Goal: Information Seeking & Learning: Check status

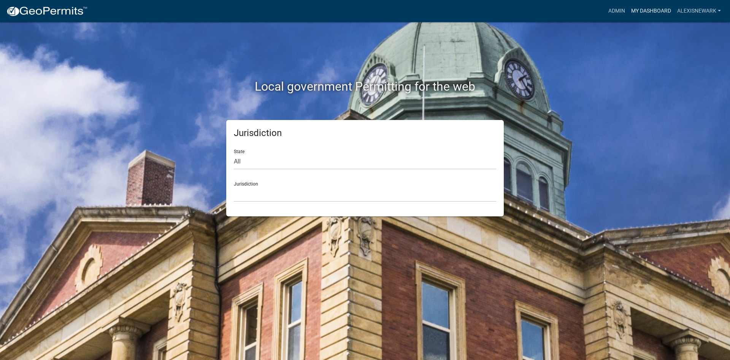
click at [584, 9] on link "My Dashboard" at bounding box center [652, 11] width 46 height 14
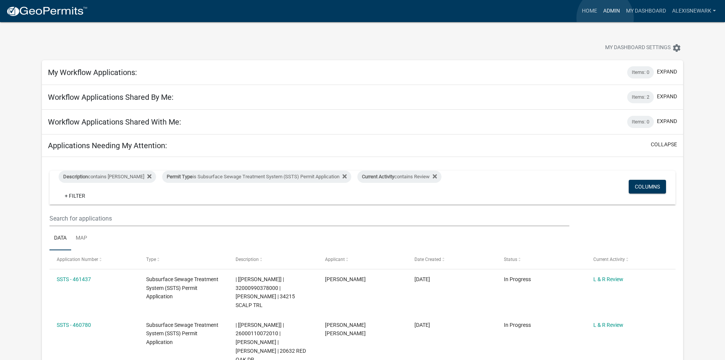
click at [584, 18] on link "Admin" at bounding box center [611, 11] width 23 height 14
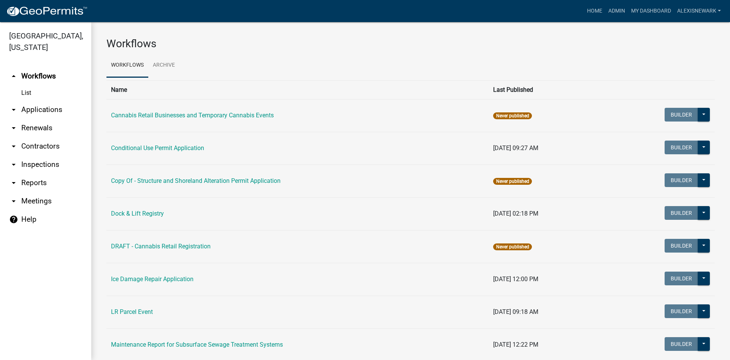
click at [70, 109] on link "arrow_drop_down Applications" at bounding box center [45, 109] width 91 height 18
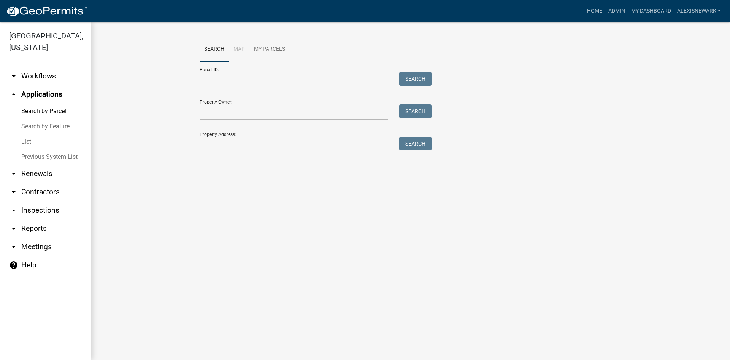
click at [265, 72] on div "Parcel ID: Search" at bounding box center [314, 74] width 228 height 26
click at [264, 79] on input "Parcel ID:" at bounding box center [294, 80] width 188 height 16
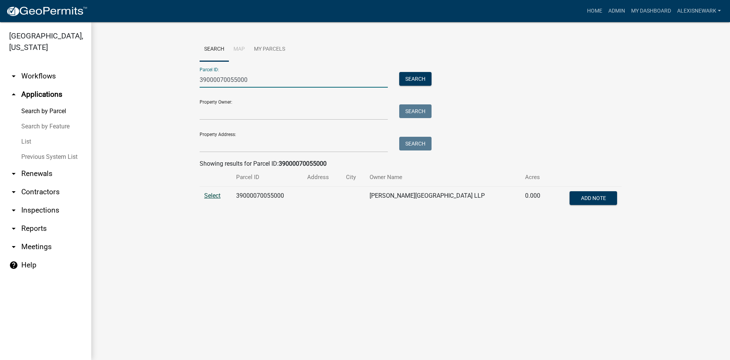
type input "39000070055000"
click at [216, 195] on span "Select" at bounding box center [212, 195] width 16 height 7
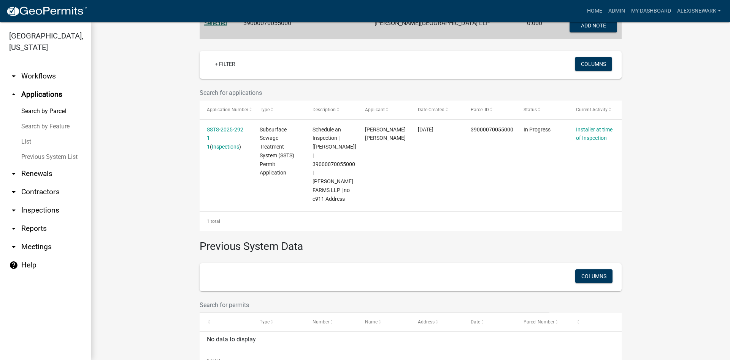
scroll to position [180, 0]
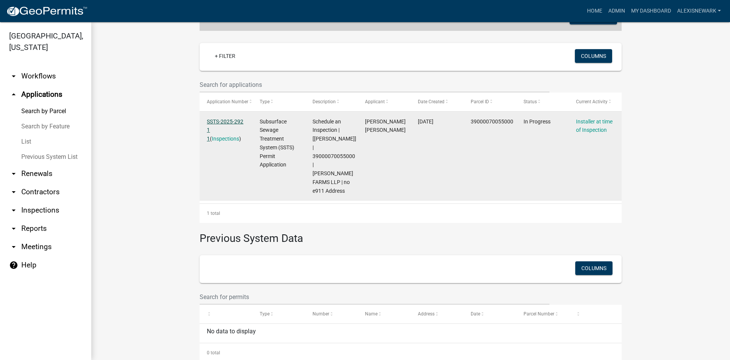
click at [224, 119] on link "SSTS-2025-292 1 1" at bounding box center [225, 130] width 37 height 24
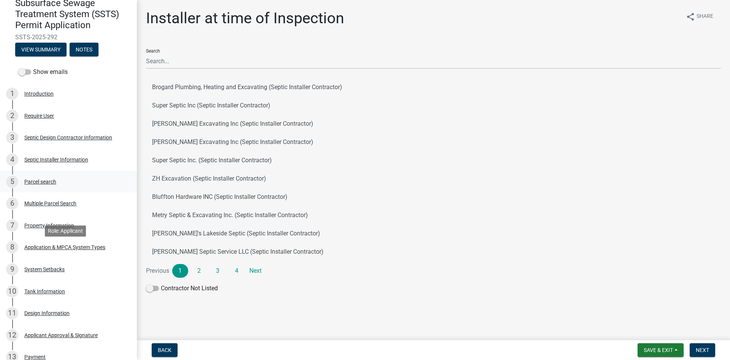
scroll to position [76, 0]
click at [75, 161] on div "Septic Installer Information" at bounding box center [56, 158] width 64 height 5
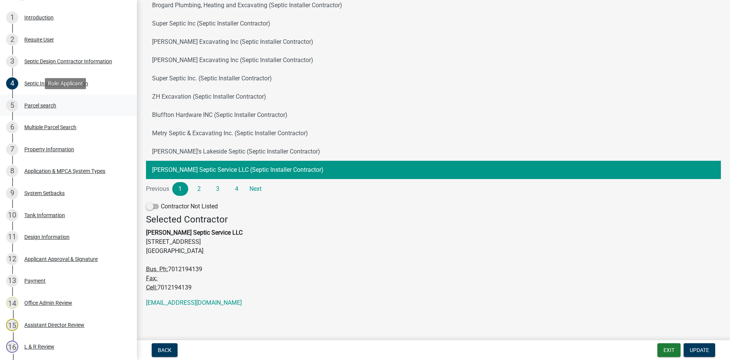
scroll to position [152, 0]
click at [38, 172] on div "Application & MPCA System Types" at bounding box center [64, 169] width 81 height 5
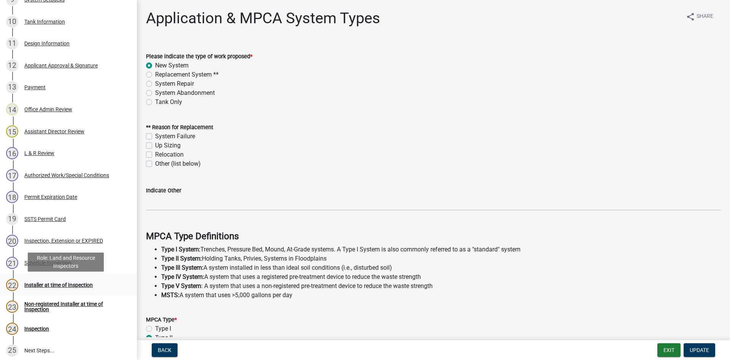
scroll to position [342, 0]
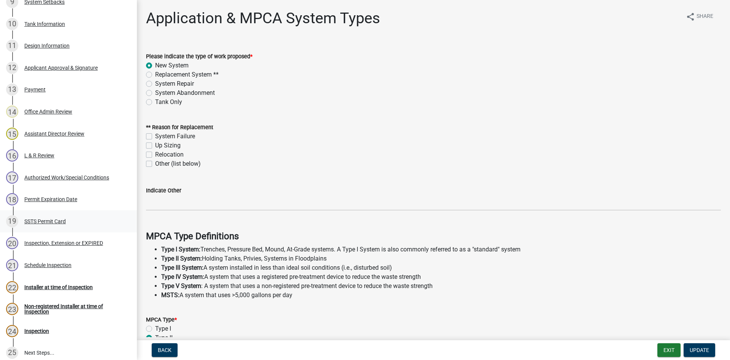
click at [57, 216] on div "19 SSTS Permit Card" at bounding box center [65, 221] width 119 height 12
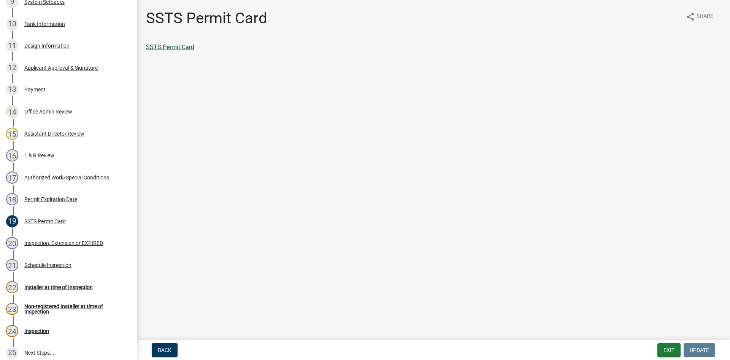
click at [186, 48] on link "SSTS Permit Card" at bounding box center [170, 46] width 48 height 7
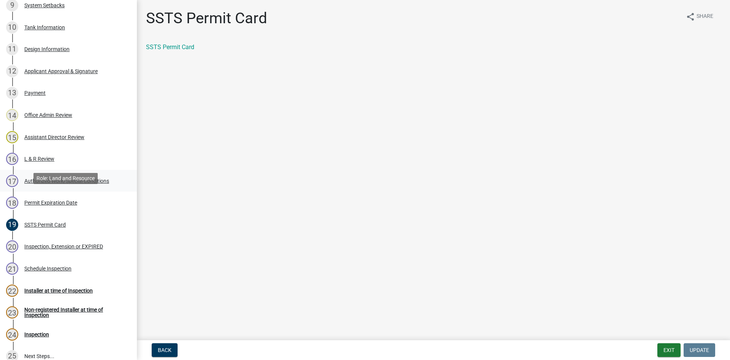
scroll to position [333, 0]
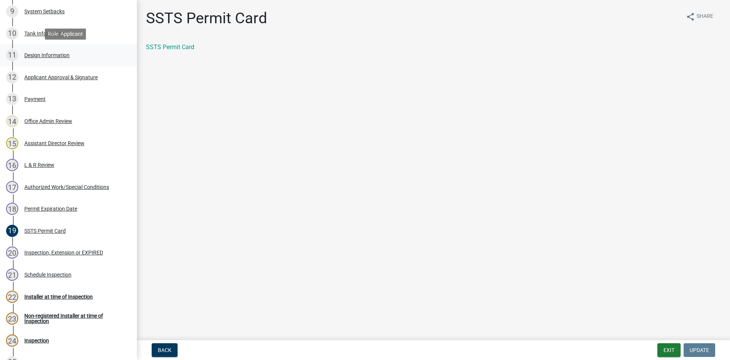
click at [45, 50] on div "11 Design Information" at bounding box center [65, 55] width 119 height 12
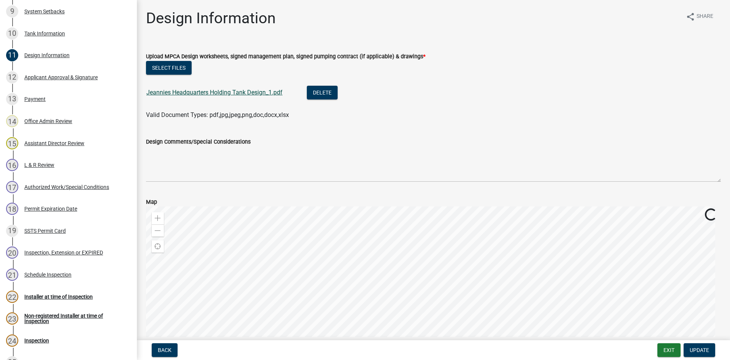
click at [213, 93] on link "Jeannies Headquarters Holding Tank Design_1.pdf" at bounding box center [214, 92] width 136 height 7
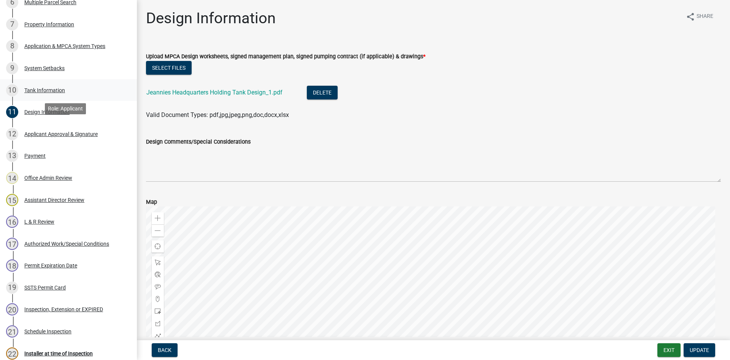
scroll to position [276, 0]
click at [51, 62] on div "9 System Setbacks" at bounding box center [65, 68] width 119 height 12
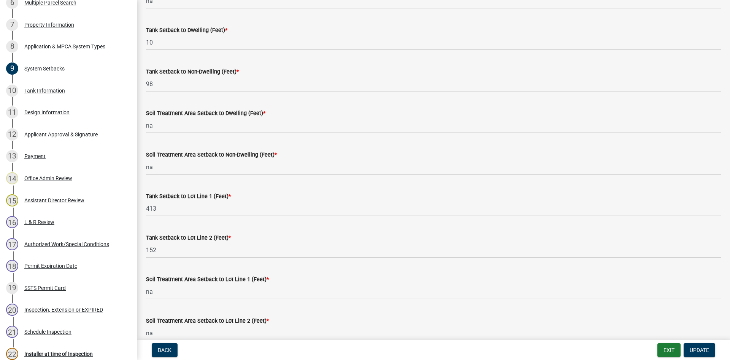
scroll to position [124, 0]
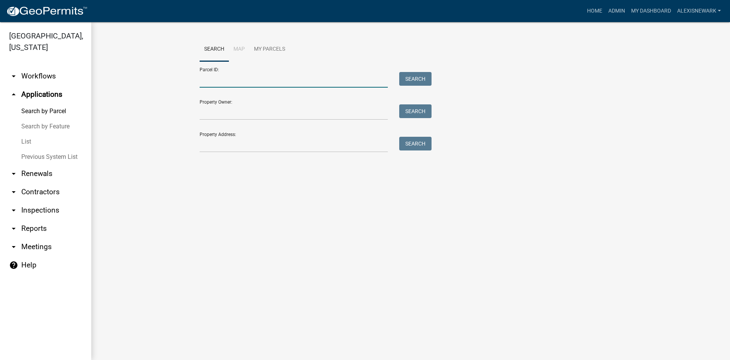
click at [300, 79] on input "Parcel ID:" at bounding box center [294, 80] width 188 height 16
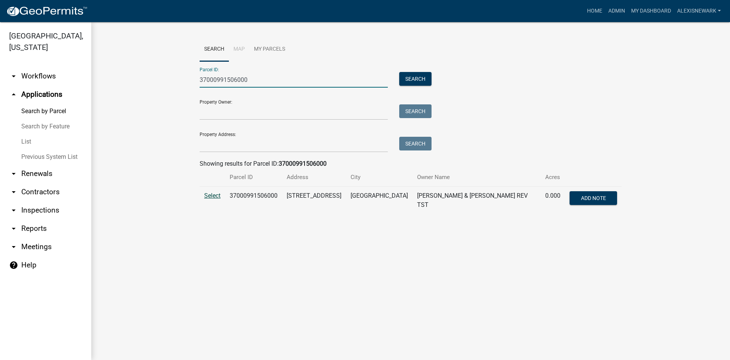
type input "37000991506000"
click at [213, 194] on span "Select" at bounding box center [212, 195] width 16 height 7
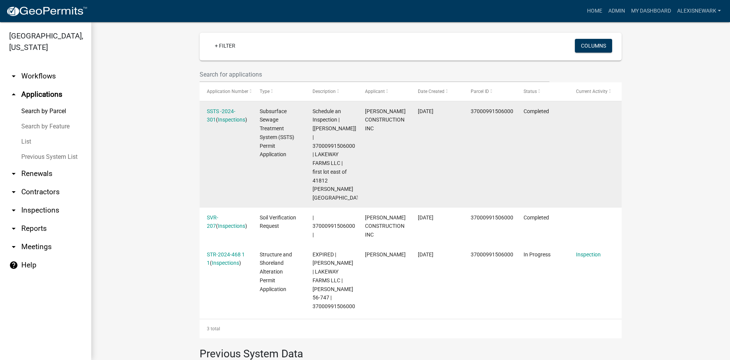
scroll to position [201, 0]
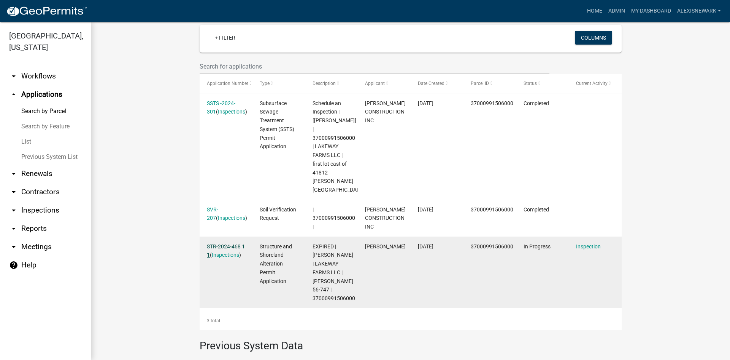
click at [237, 243] on link "STR-2024-468 1 1" at bounding box center [226, 250] width 38 height 15
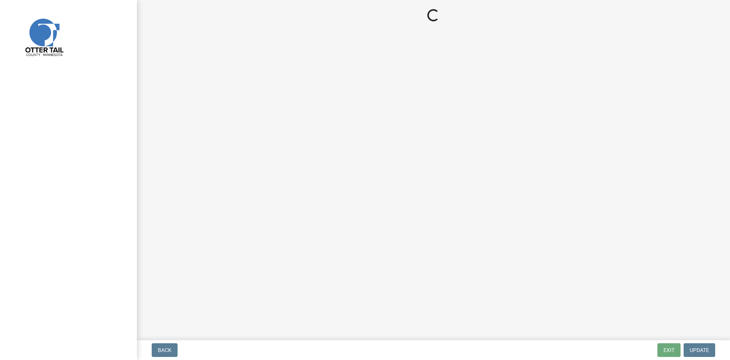
select select "710d5f49-2663-4e73-9718-d0c4e189f5ed"
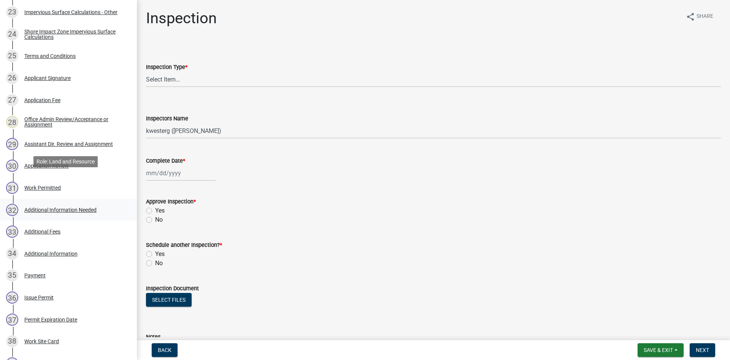
scroll to position [666, 0]
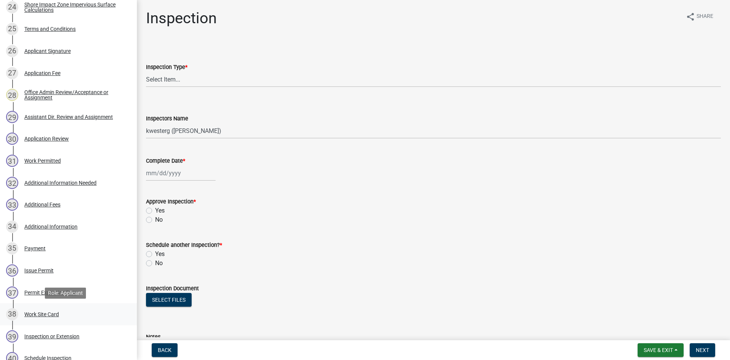
click at [66, 314] on div "38 Work Site Card" at bounding box center [65, 314] width 119 height 12
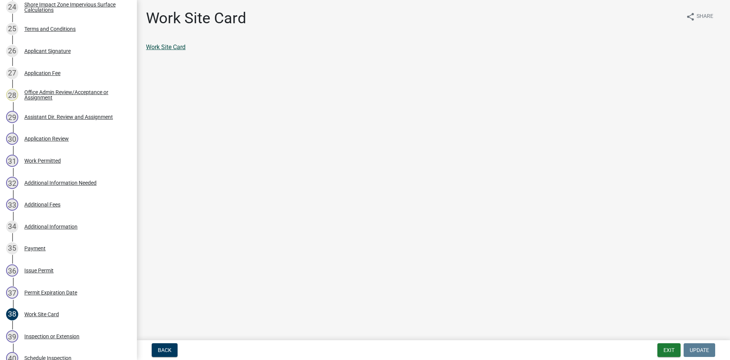
click at [183, 48] on link "Work Site Card" at bounding box center [166, 46] width 40 height 7
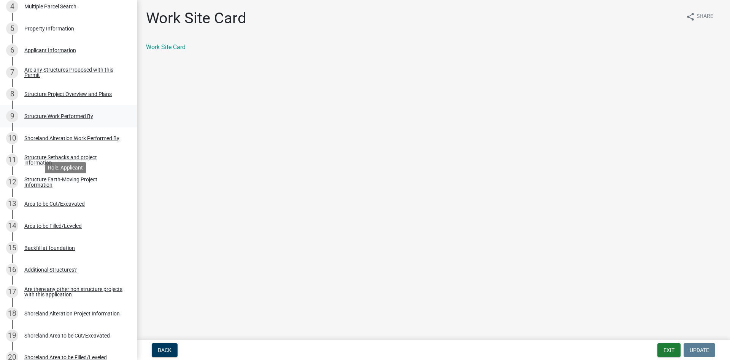
scroll to position [219, 0]
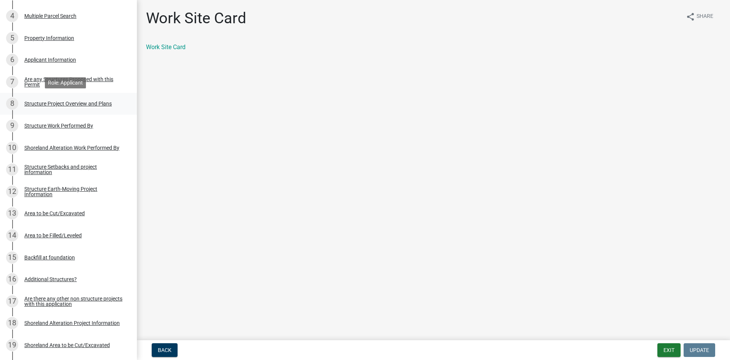
click at [73, 107] on div "8 Structure Project Overview and Plans" at bounding box center [65, 103] width 119 height 12
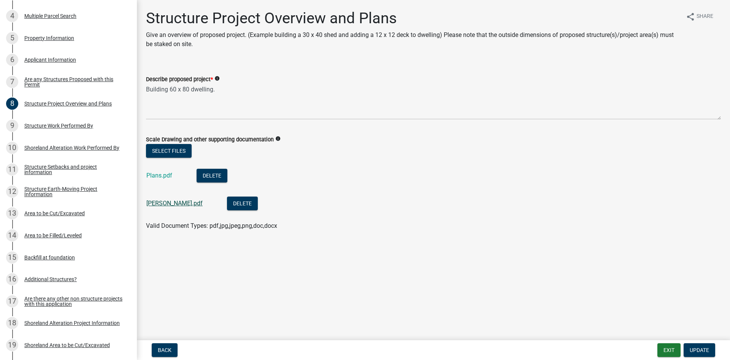
click at [167, 200] on link "Paul House.pdf" at bounding box center [174, 202] width 56 height 7
click at [175, 175] on div "Plans.pdf" at bounding box center [165, 177] width 38 height 16
click at [165, 178] on link "Plans.pdf" at bounding box center [159, 175] width 26 height 7
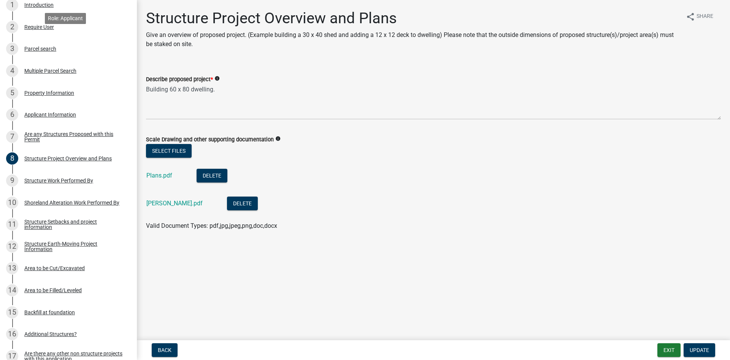
scroll to position [76, 0]
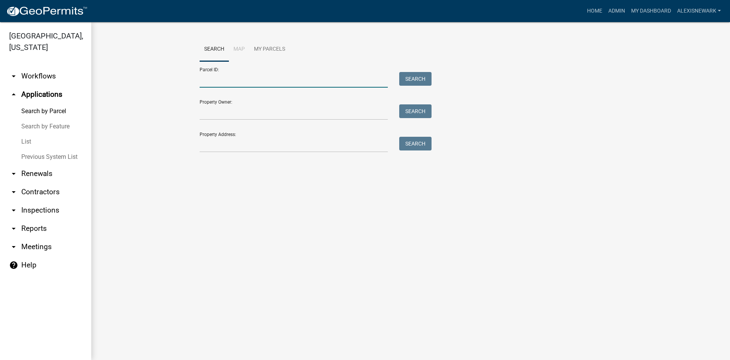
click at [226, 81] on input "Parcel ID:" at bounding box center [294, 80] width 188 height 16
click at [222, 141] on input "Property Address:" at bounding box center [294, 145] width 188 height 16
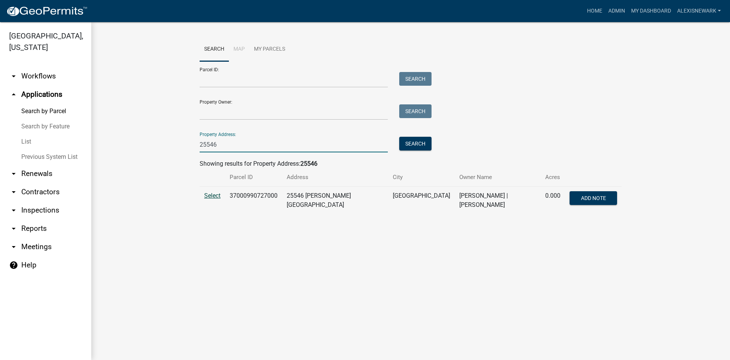
type input "25546"
click at [215, 196] on span "Select" at bounding box center [212, 195] width 16 height 7
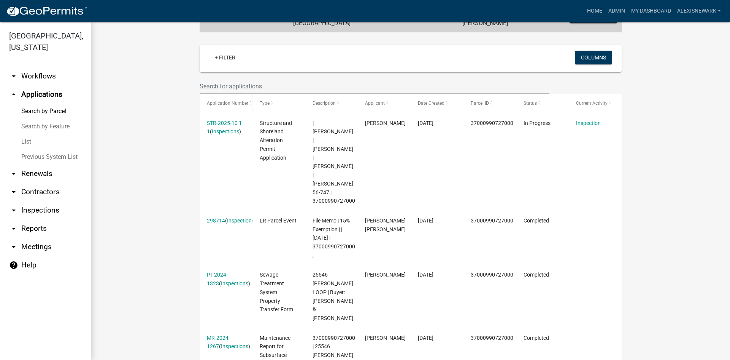
scroll to position [242, 0]
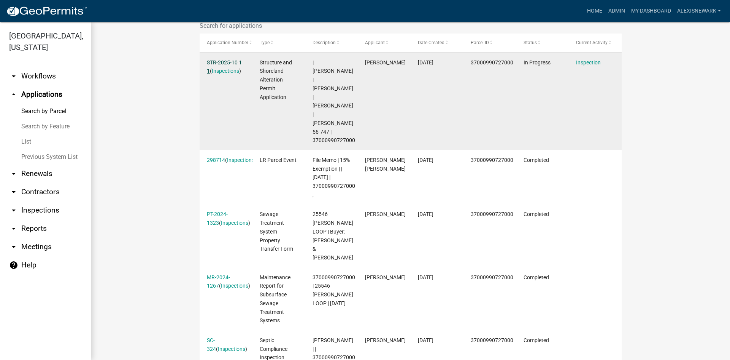
click at [228, 62] on link "STR-2025-10 1 1" at bounding box center [224, 66] width 35 height 15
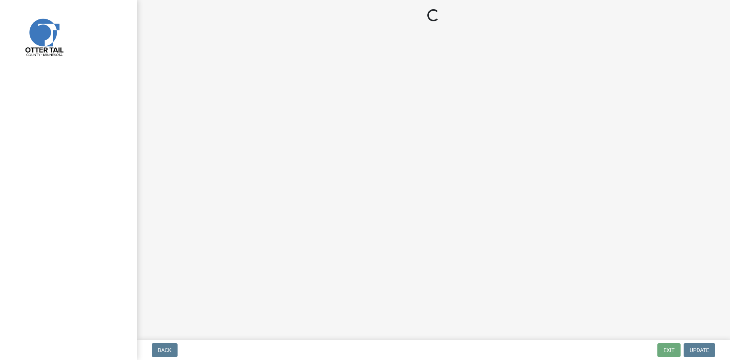
select select "710d5f49-2663-4e73-9718-d0c4e189f5ed"
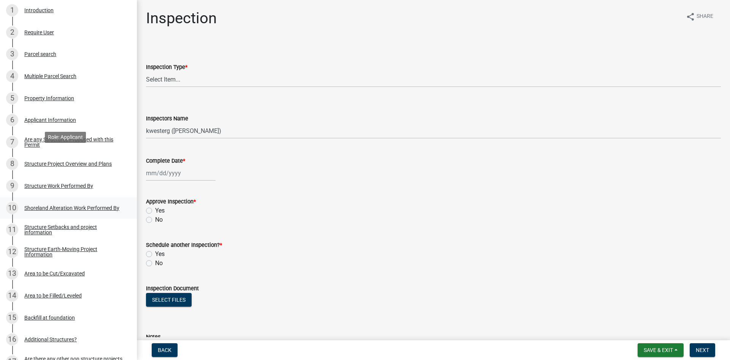
scroll to position [181, 0]
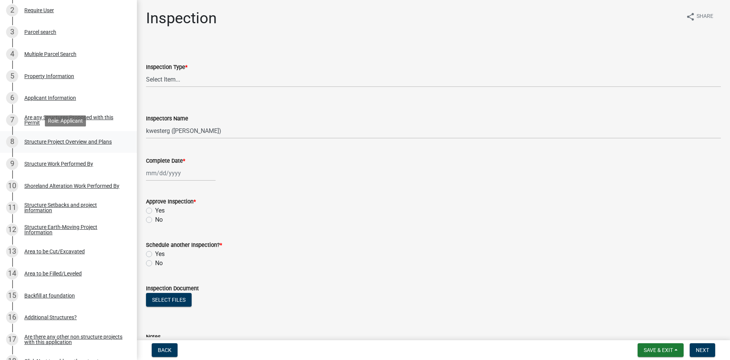
click at [103, 145] on div "8 Structure Project Overview and Plans" at bounding box center [65, 141] width 119 height 12
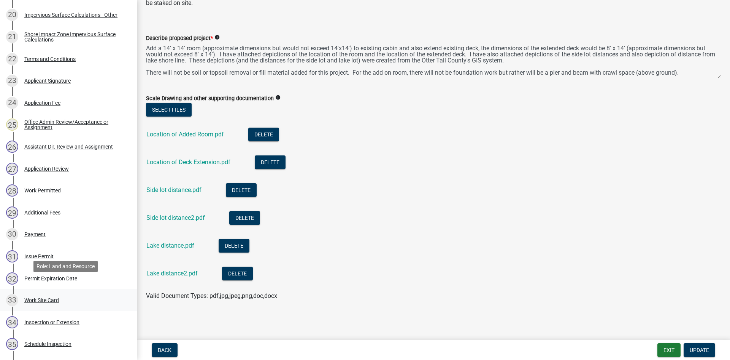
scroll to position [580, 0]
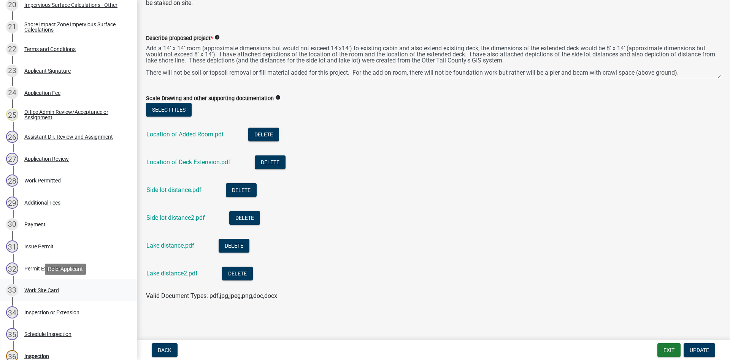
click at [88, 292] on div "33 Work Site Card" at bounding box center [65, 290] width 119 height 12
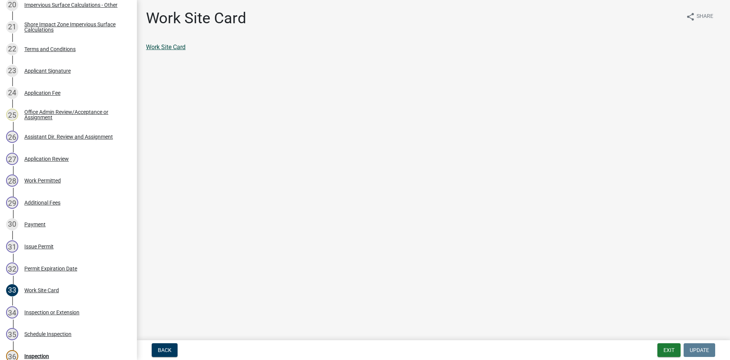
click at [182, 48] on link "Work Site Card" at bounding box center [166, 46] width 40 height 7
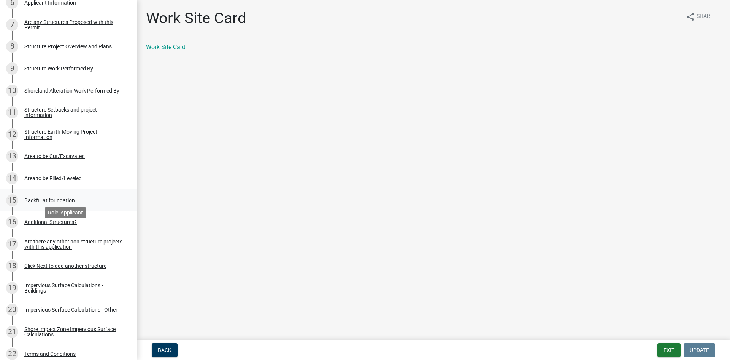
scroll to position [228, 0]
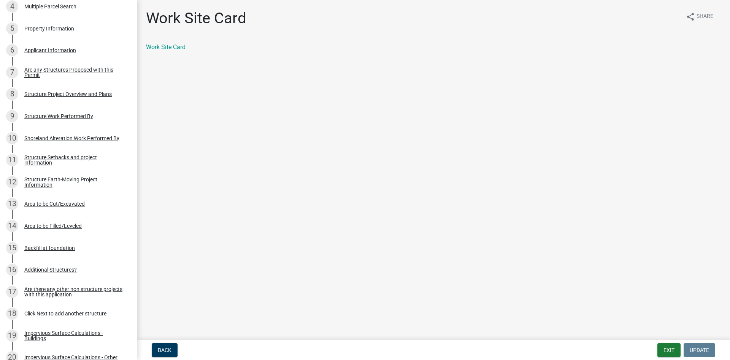
click at [81, 91] on div "Structure Project Overview and Plans" at bounding box center [68, 93] width 88 height 5
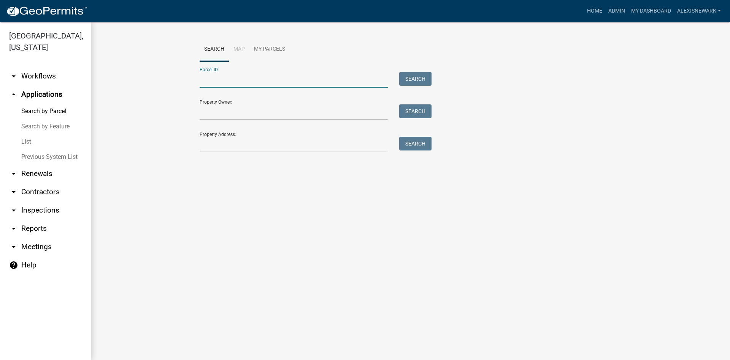
click at [240, 77] on input "Parcel ID:" at bounding box center [294, 80] width 188 height 16
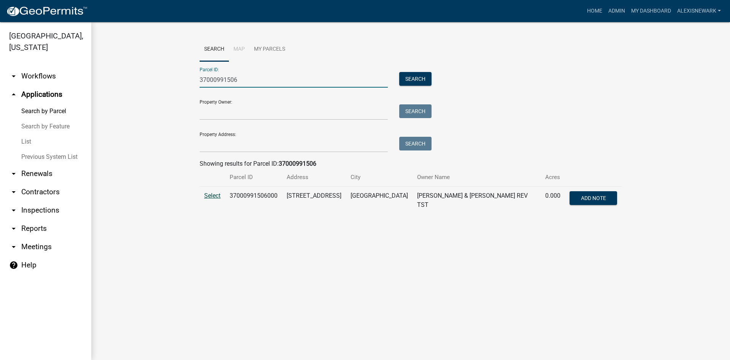
type input "37000991506"
click at [206, 197] on span "Select" at bounding box center [212, 195] width 16 height 7
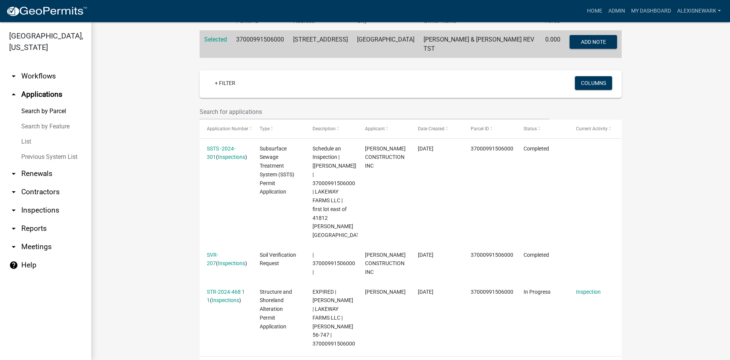
scroll to position [181, 0]
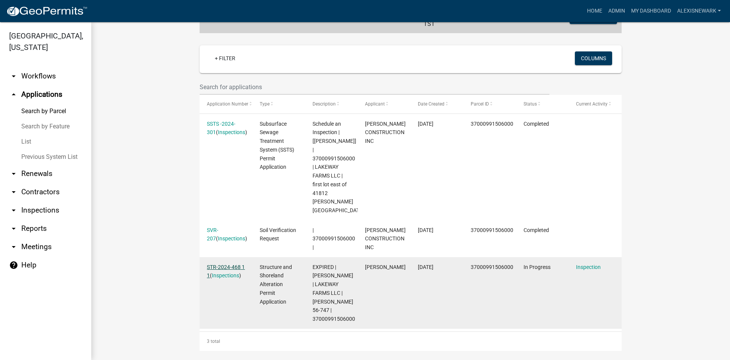
click at [238, 264] on link "STR-2024-468 1 1" at bounding box center [226, 271] width 38 height 15
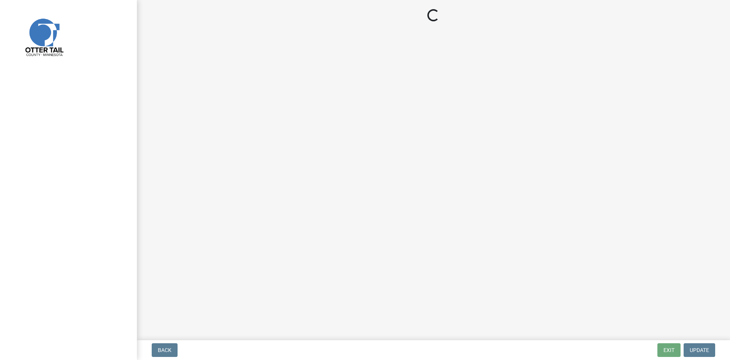
select select "710d5f49-2663-4e73-9718-d0c4e189f5ed"
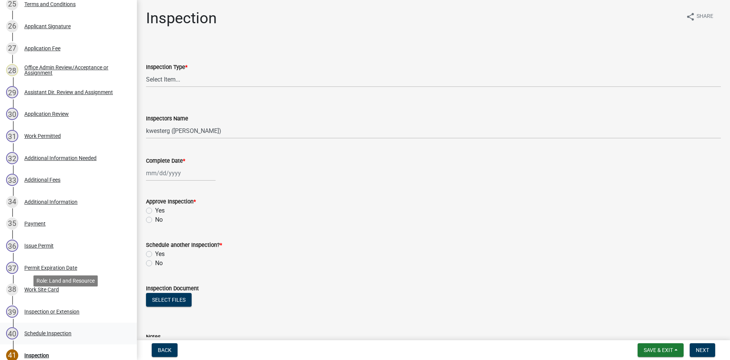
scroll to position [723, 0]
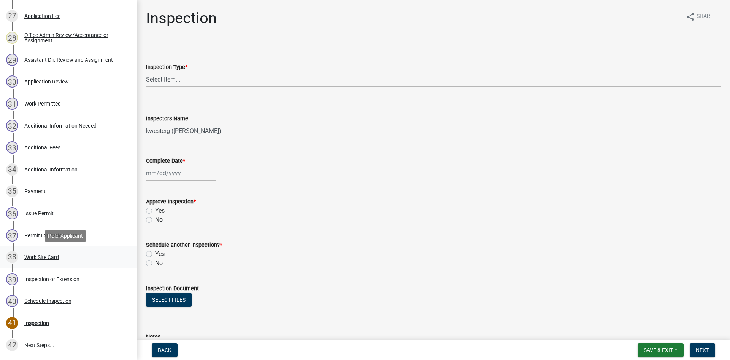
click at [47, 255] on div "Work Site Card" at bounding box center [41, 256] width 35 height 5
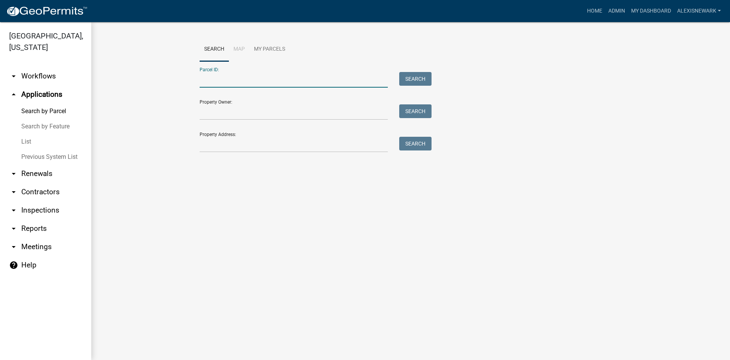
click at [227, 75] on input "Parcel ID:" at bounding box center [294, 80] width 188 height 16
click at [207, 142] on input "Property Address:" at bounding box center [294, 145] width 188 height 16
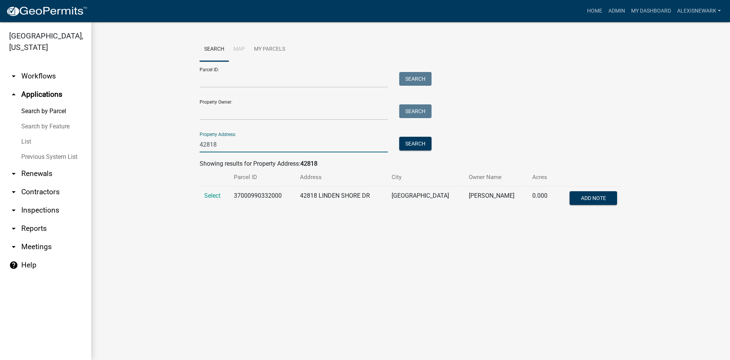
type input "42818"
click at [205, 190] on td "Select" at bounding box center [215, 198] width 30 height 25
click at [208, 194] on span "Select" at bounding box center [212, 195] width 16 height 7
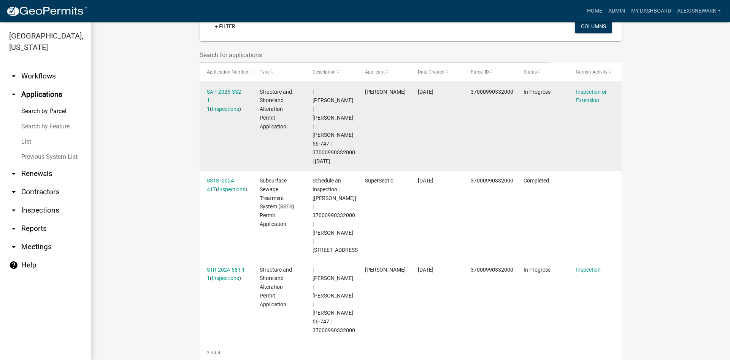
scroll to position [221, 0]
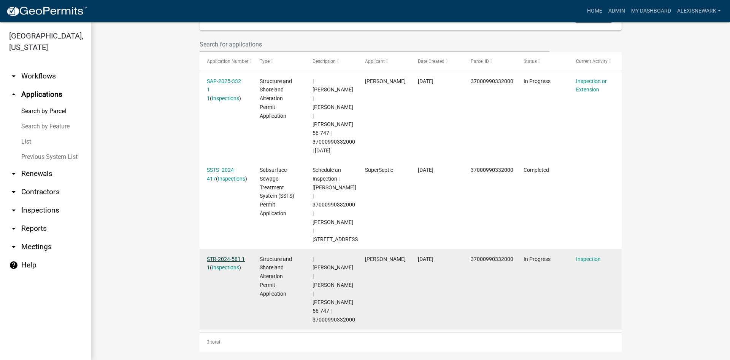
click at [235, 256] on link "STR-2024-581 1 1" at bounding box center [226, 263] width 38 height 15
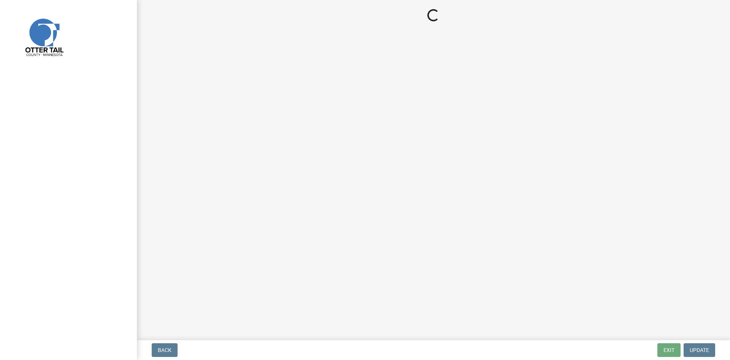
select select "710d5f49-2663-4e73-9718-d0c4e189f5ed"
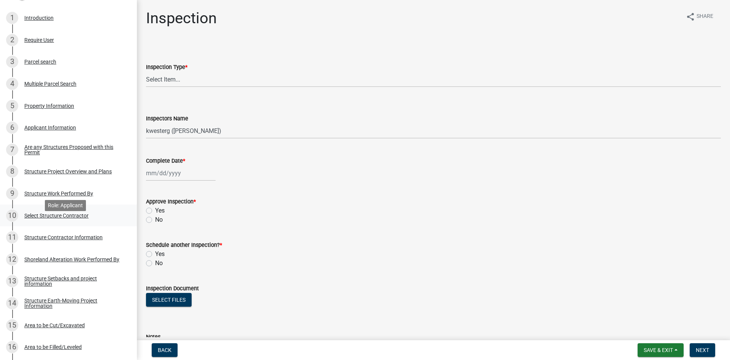
scroll to position [162, 0]
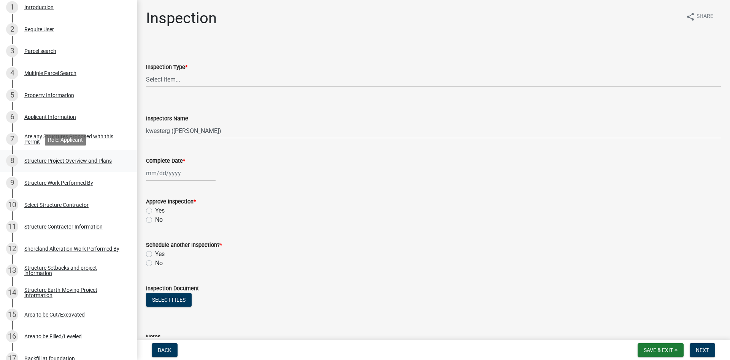
click at [97, 162] on div "Structure Project Overview and Plans" at bounding box center [68, 160] width 88 height 5
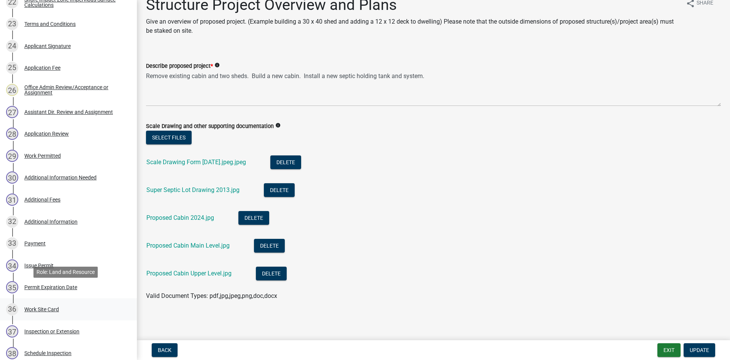
scroll to position [647, 0]
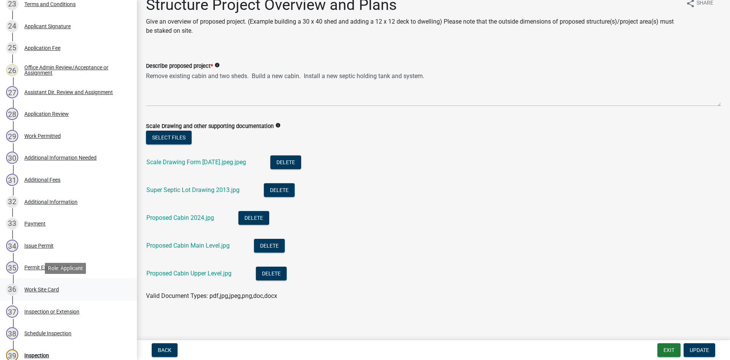
click at [89, 291] on div "36 Work Site Card" at bounding box center [65, 289] width 119 height 12
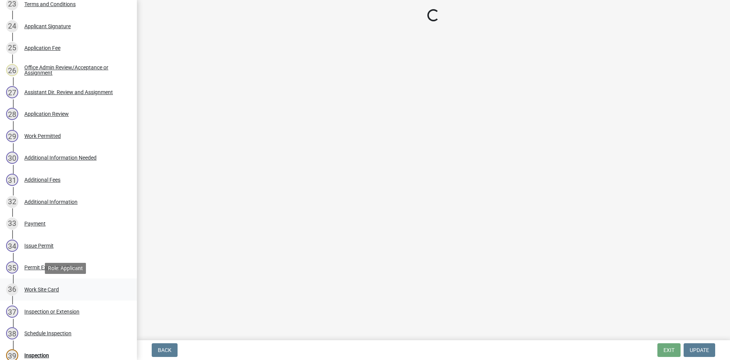
scroll to position [0, 0]
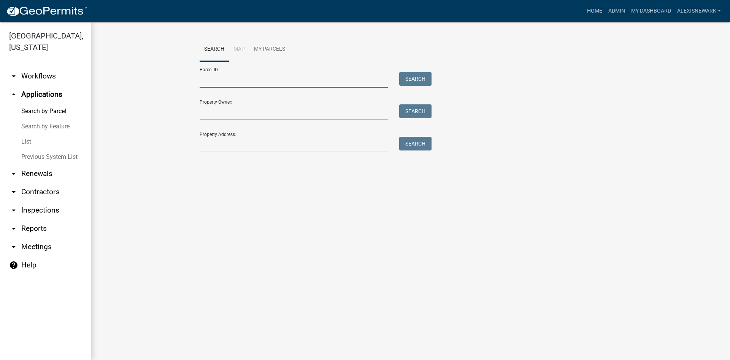
click at [222, 83] on input "Parcel ID:" at bounding box center [294, 80] width 188 height 16
click at [223, 147] on input "Property Address:" at bounding box center [294, 145] width 188 height 16
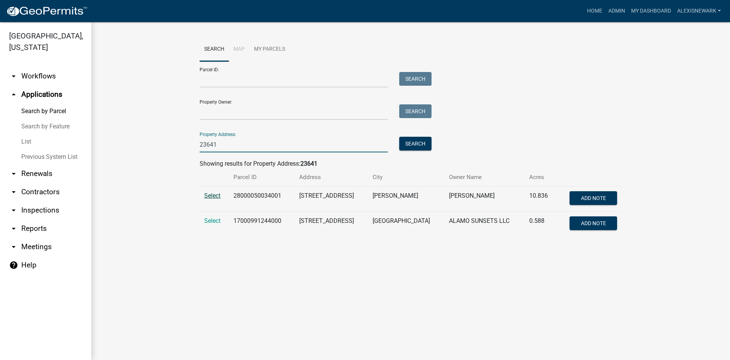
type input "23641"
click at [216, 197] on span "Select" at bounding box center [212, 195] width 16 height 7
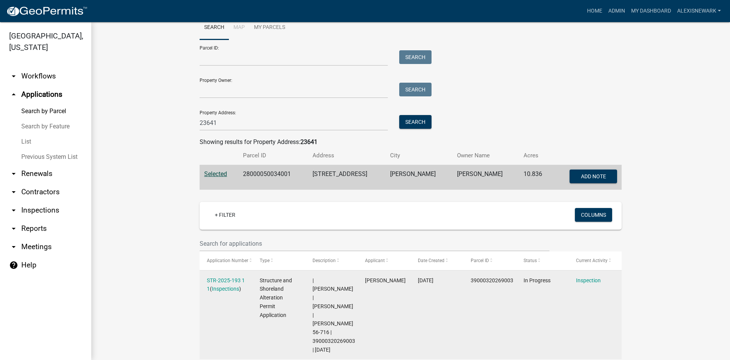
scroll to position [180, 0]
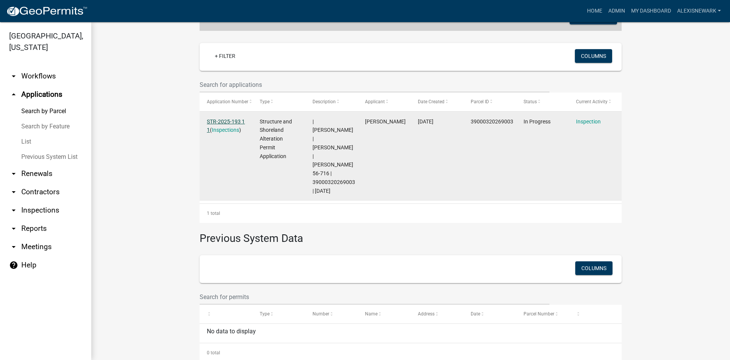
click at [230, 123] on link "STR-2025-193 1 1" at bounding box center [226, 125] width 38 height 15
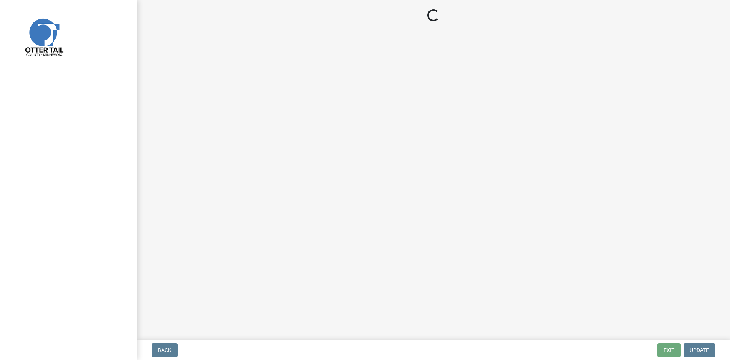
select select "710d5f49-2663-4e73-9718-d0c4e189f5ed"
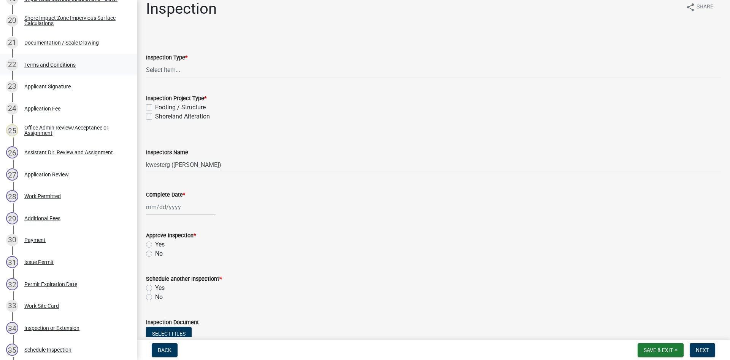
scroll to position [561, 0]
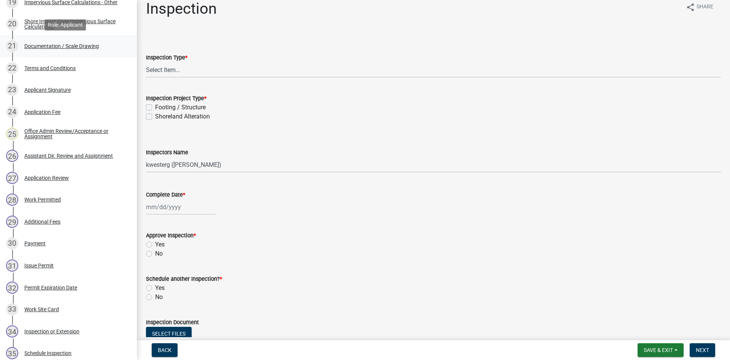
click at [59, 49] on div "21 Documentation / Scale Drawing" at bounding box center [65, 46] width 119 height 12
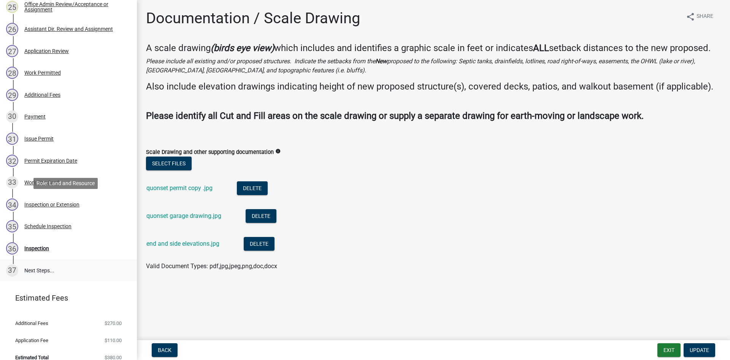
scroll to position [697, 0]
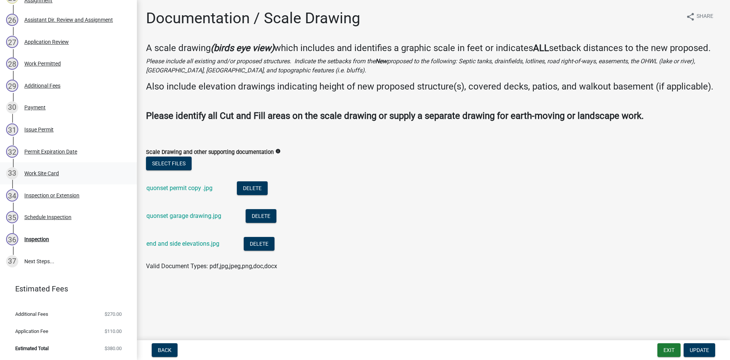
click at [46, 173] on div "Work Site Card" at bounding box center [41, 172] width 35 height 5
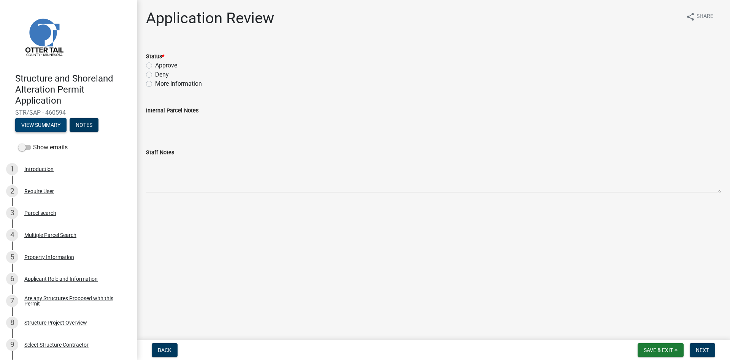
click at [62, 121] on button "View Summary" at bounding box center [40, 125] width 51 height 14
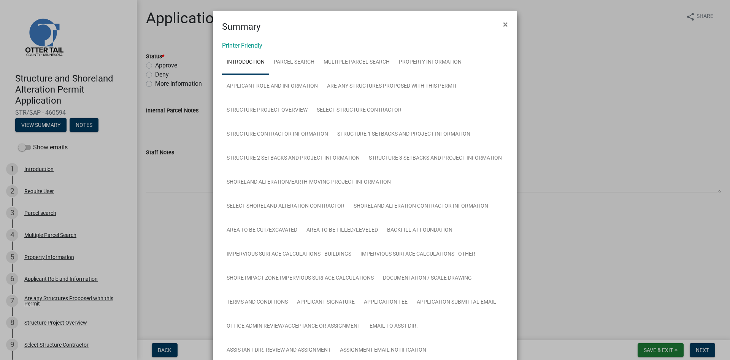
click at [251, 46] on link "Printer Friendly" at bounding box center [242, 45] width 40 height 7
click at [497, 24] on button "×" at bounding box center [505, 24] width 17 height 21
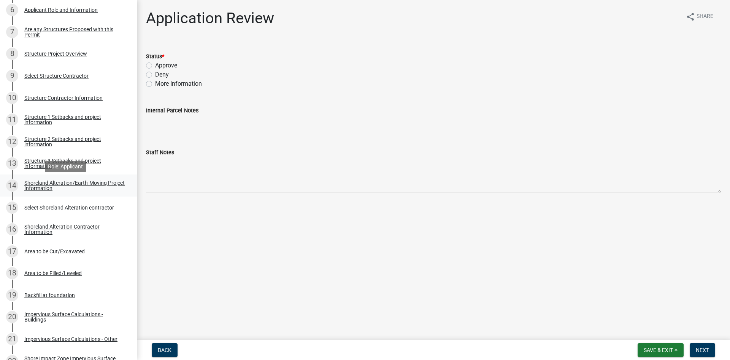
scroll to position [476, 0]
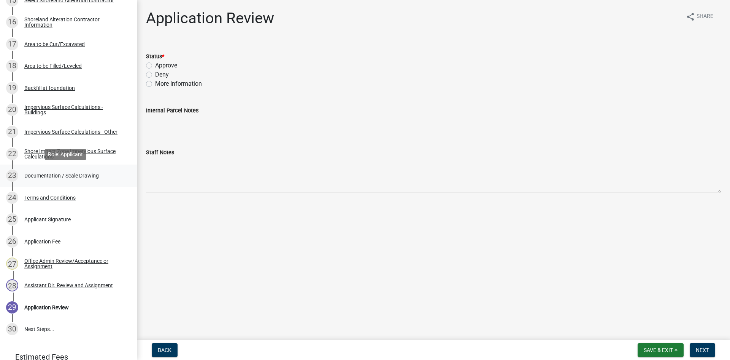
click at [76, 173] on div "Documentation / Scale Drawing" at bounding box center [61, 175] width 75 height 5
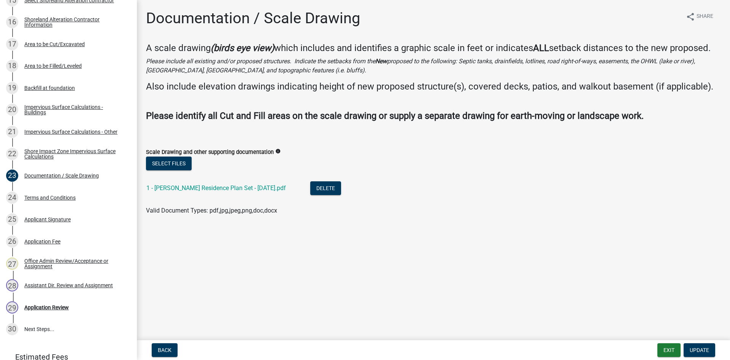
click at [197, 183] on div "1 - Stroh Residence Plan Set - 8.6.25.pdf" at bounding box center [222, 189] width 152 height 16
click at [198, 186] on link "1 - Stroh Residence Plan Set - 8.6.25.pdf" at bounding box center [216, 187] width 140 height 7
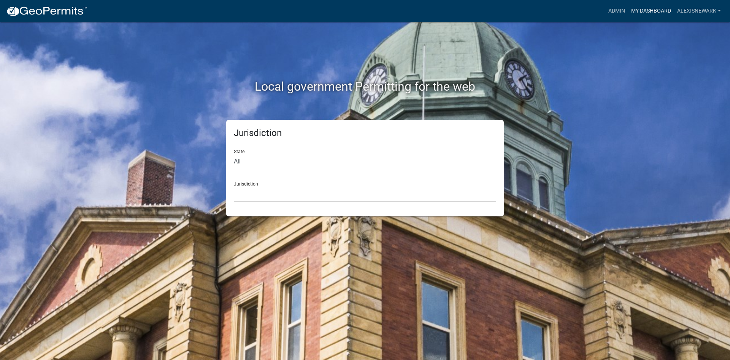
click at [662, 10] on link "My Dashboard" at bounding box center [652, 11] width 46 height 14
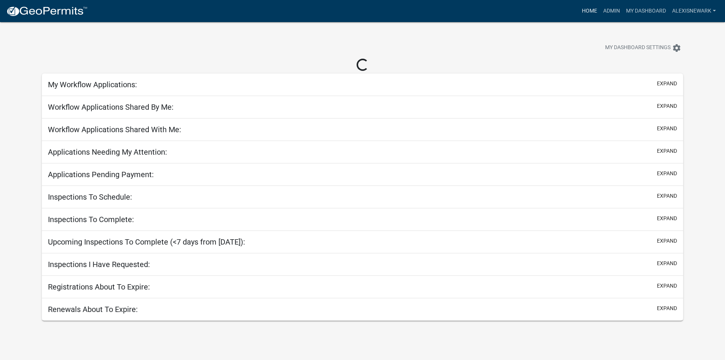
click at [586, 11] on link "Home" at bounding box center [589, 11] width 21 height 14
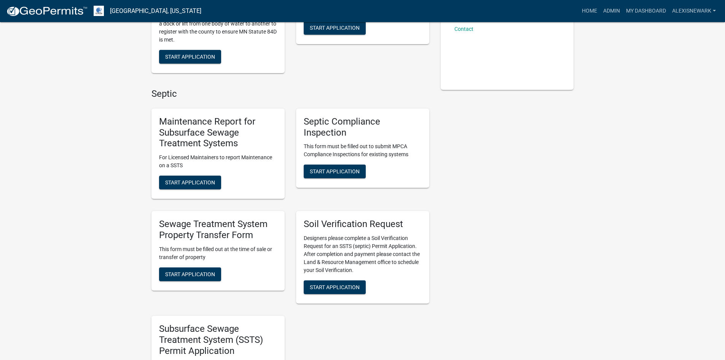
scroll to position [162, 0]
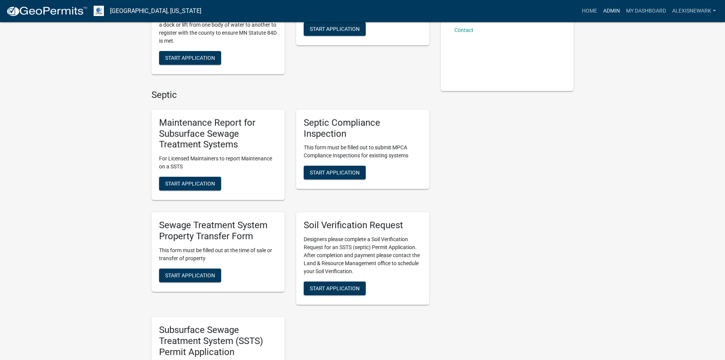
click at [620, 8] on link "Admin" at bounding box center [611, 11] width 23 height 14
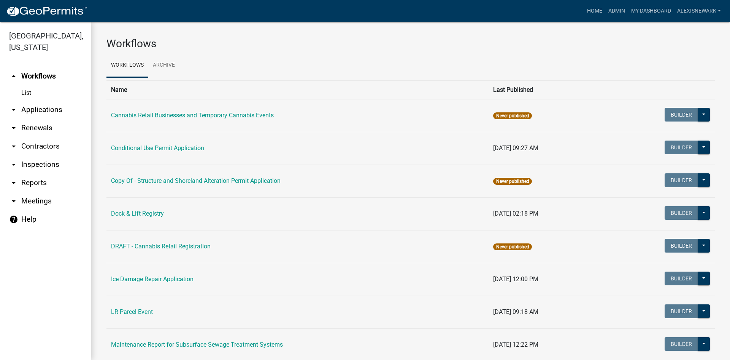
click at [62, 170] on link "arrow_drop_down Inspections" at bounding box center [45, 164] width 91 height 18
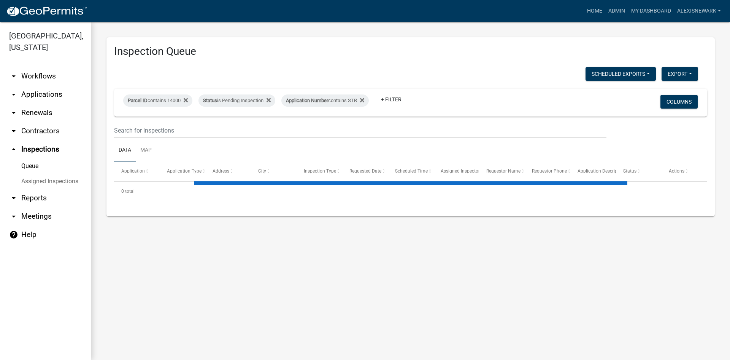
click at [39, 69] on link "arrow_drop_down Workflows" at bounding box center [45, 76] width 91 height 18
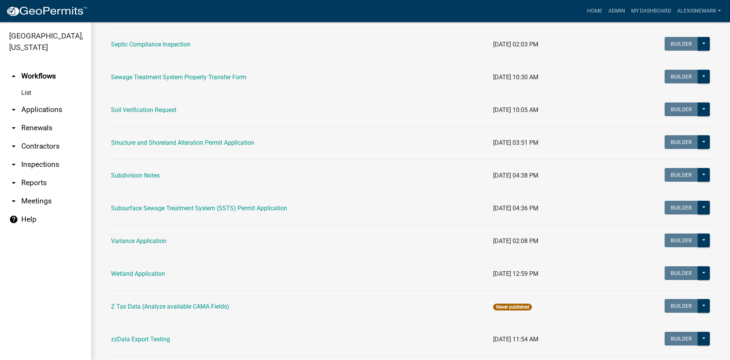
scroll to position [438, 0]
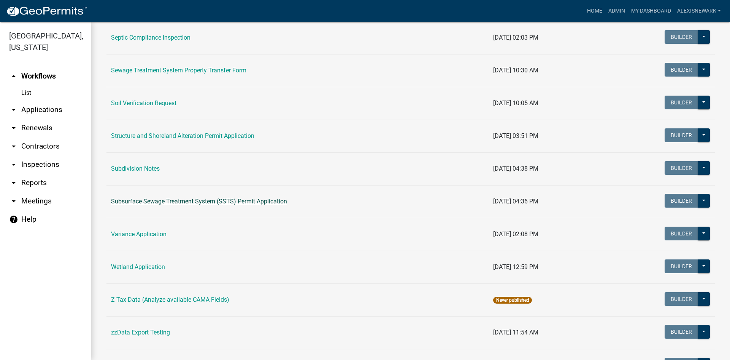
click at [187, 199] on link "Subsurface Sewage Treatment System (SSTS) Permit Application" at bounding box center [199, 200] width 176 height 7
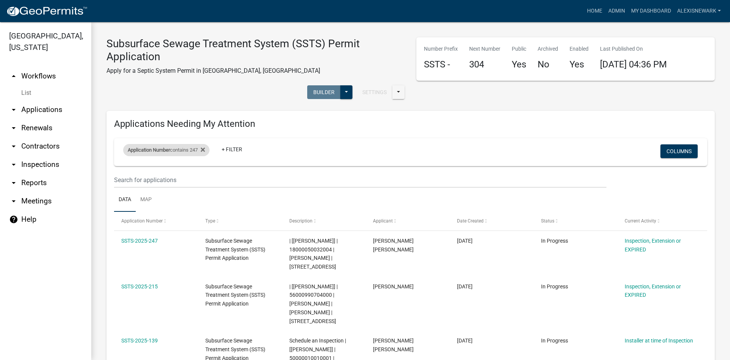
click at [198, 151] on div "Application Number contains 247" at bounding box center [166, 150] width 86 height 12
click at [166, 177] on input "247" at bounding box center [170, 178] width 70 height 16
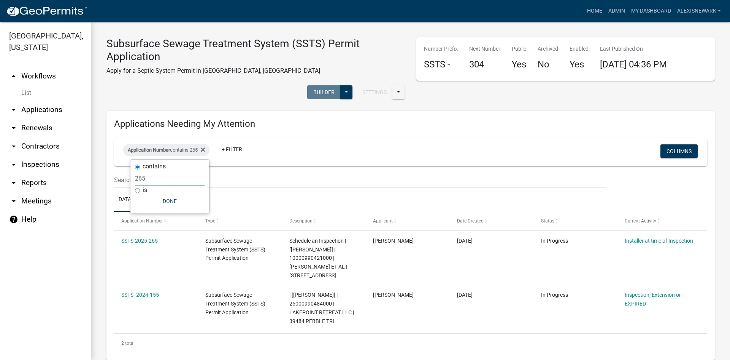
type input "265"
click at [93, 241] on div "Subsurface Sewage Treatment System (SSTS) Permit Application Apply for a Septic…" at bounding box center [410, 284] width 639 height 525
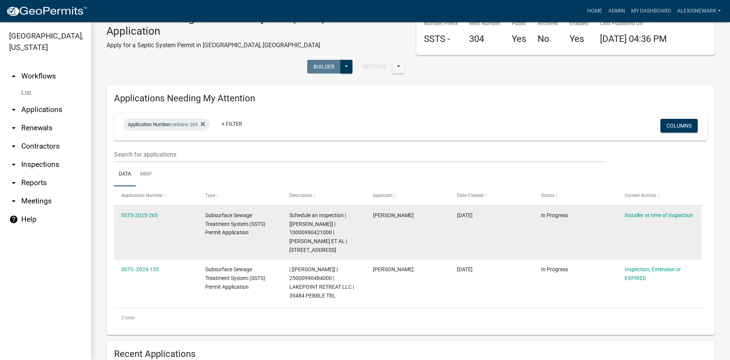
scroll to position [57, 0]
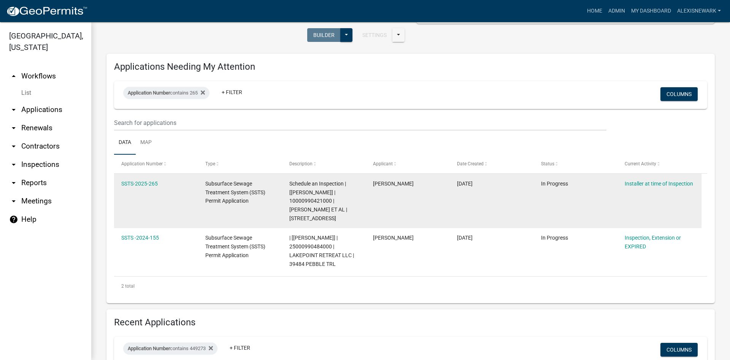
click at [315, 201] on span "Schedule an Inspection | [Sheila Dahl] | 10000990421000 | MARILYN J ODEAN ET AL…" at bounding box center [319, 200] width 58 height 41
copy span "10000990421000"
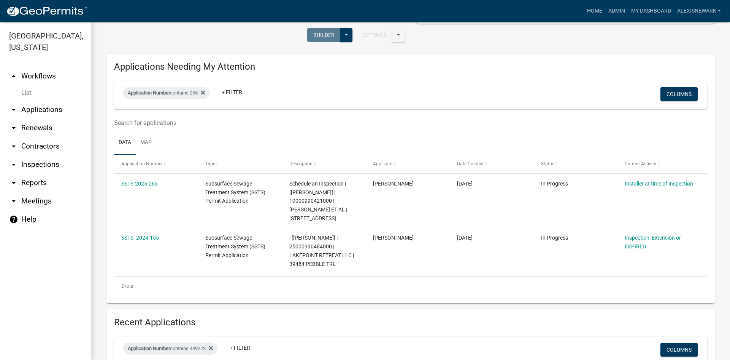
click at [352, 142] on ul "Data Map" at bounding box center [411, 142] width 594 height 24
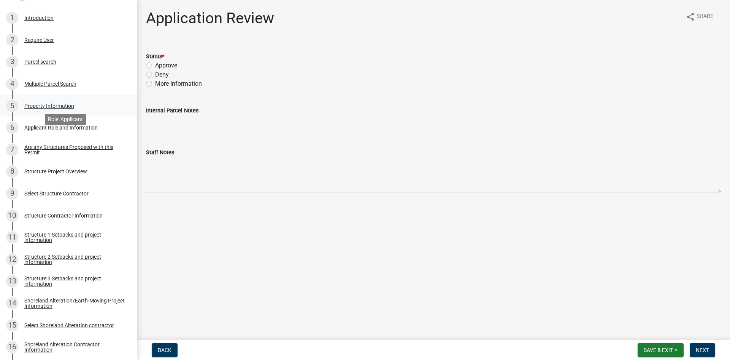
scroll to position [76, 0]
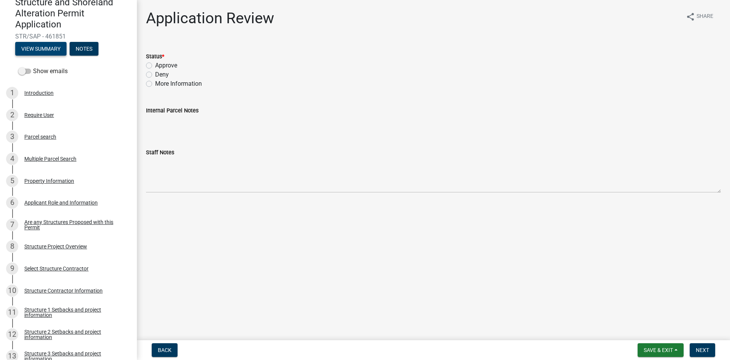
click at [24, 51] on button "View Summary" at bounding box center [40, 49] width 51 height 14
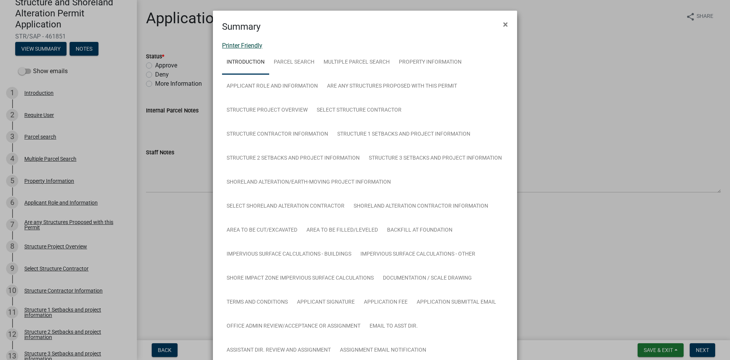
click at [251, 44] on link "Printer Friendly" at bounding box center [242, 45] width 40 height 7
click at [504, 21] on span "×" at bounding box center [505, 24] width 5 height 11
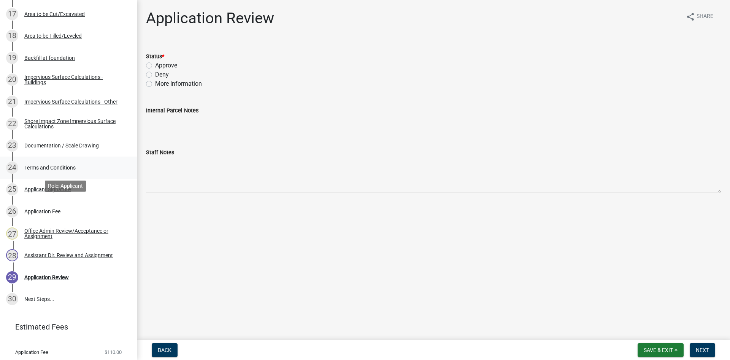
scroll to position [498, 0]
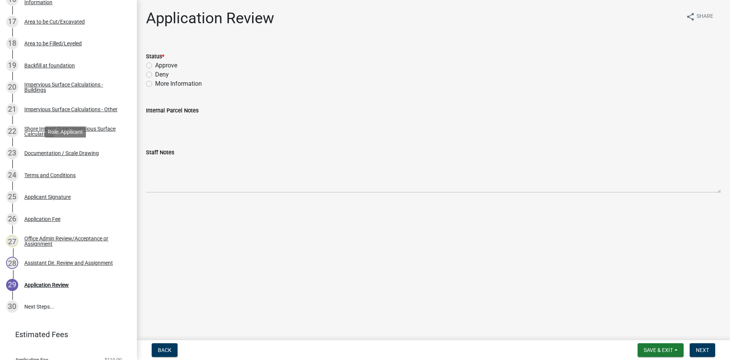
click at [62, 156] on div "23 Documentation / Scale Drawing" at bounding box center [65, 153] width 119 height 12
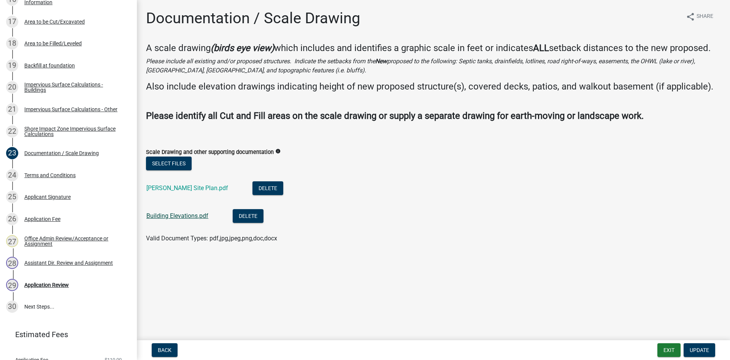
click at [188, 213] on link "Building Elevations.pdf" at bounding box center [177, 215] width 62 height 7
click at [187, 188] on link "Dahl-Dahme Site Plan.pdf" at bounding box center [187, 187] width 82 height 7
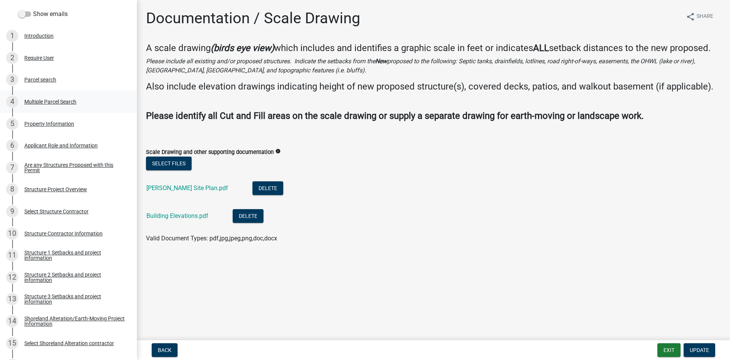
scroll to position [127, 0]
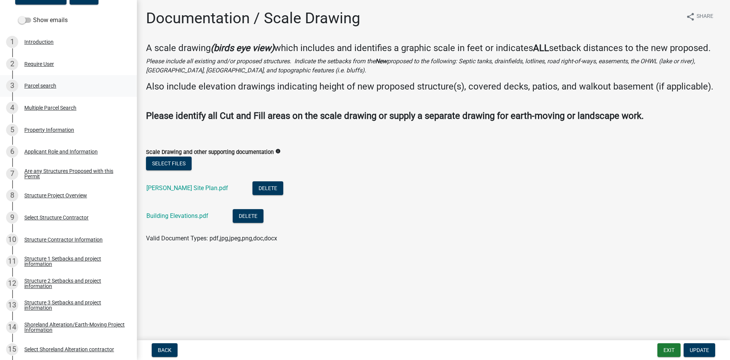
click at [45, 84] on div "Parcel search" at bounding box center [40, 85] width 32 height 5
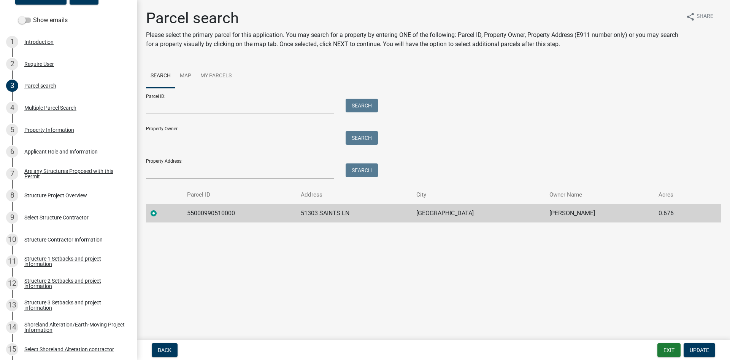
click at [214, 213] on td "55000990510000" at bounding box center [240, 213] width 114 height 19
copy td "55000990510000"
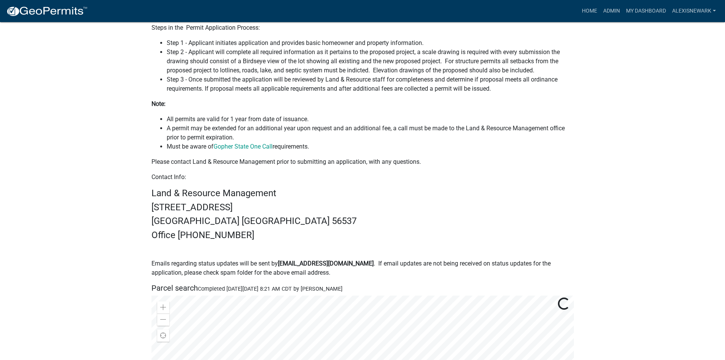
scroll to position [323, 0]
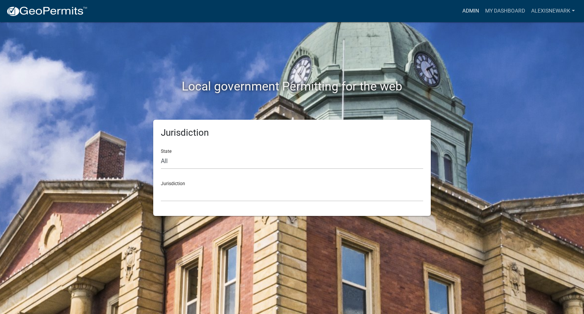
click at [465, 16] on link "Admin" at bounding box center [471, 11] width 23 height 14
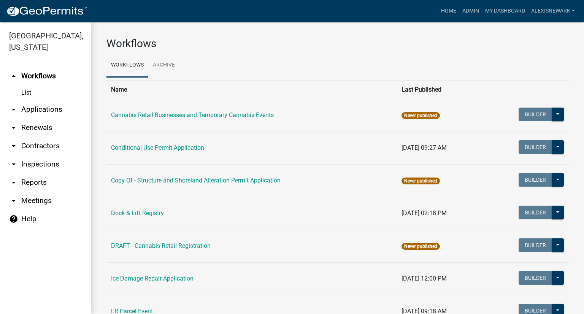
click at [57, 111] on link "arrow_drop_down Applications" at bounding box center [45, 109] width 91 height 18
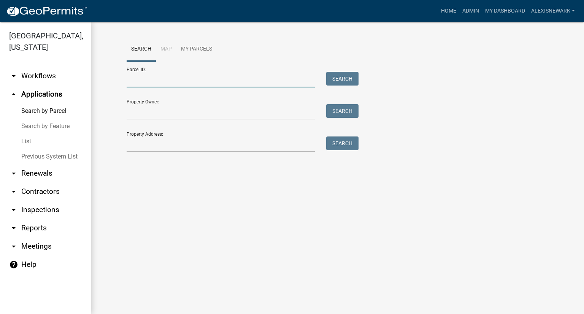
click at [169, 76] on input "Parcel ID:" at bounding box center [221, 80] width 188 height 16
paste input "55000990510000"
type input "55000990510000"
click at [334, 77] on button "Search" at bounding box center [342, 79] width 32 height 14
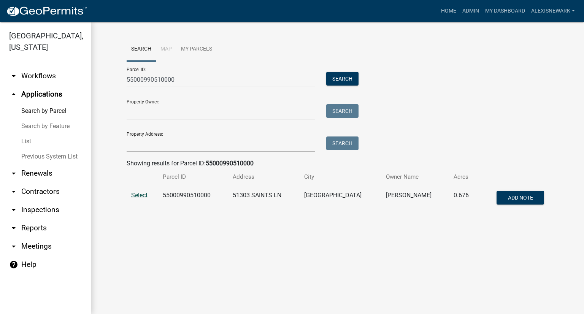
click at [145, 197] on span "Select" at bounding box center [139, 195] width 16 height 7
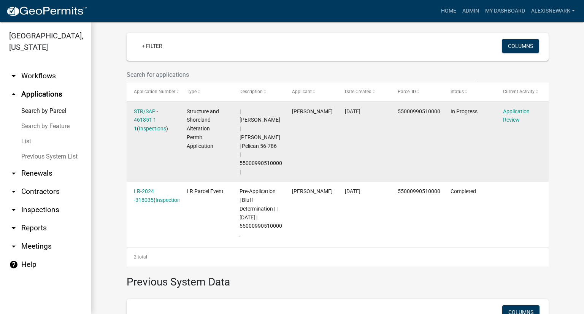
scroll to position [190, 0]
